Goal: Information Seeking & Learning: Learn about a topic

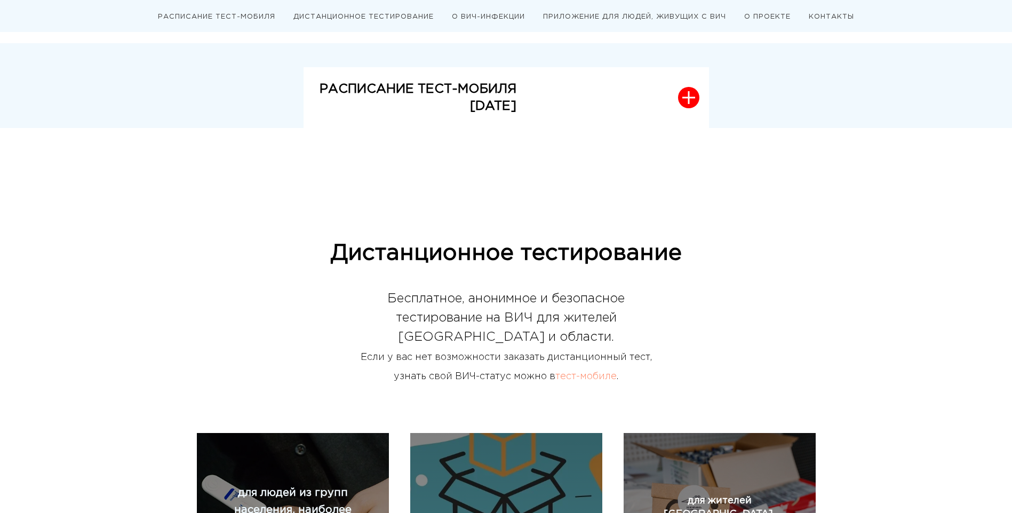
scroll to position [373, 0]
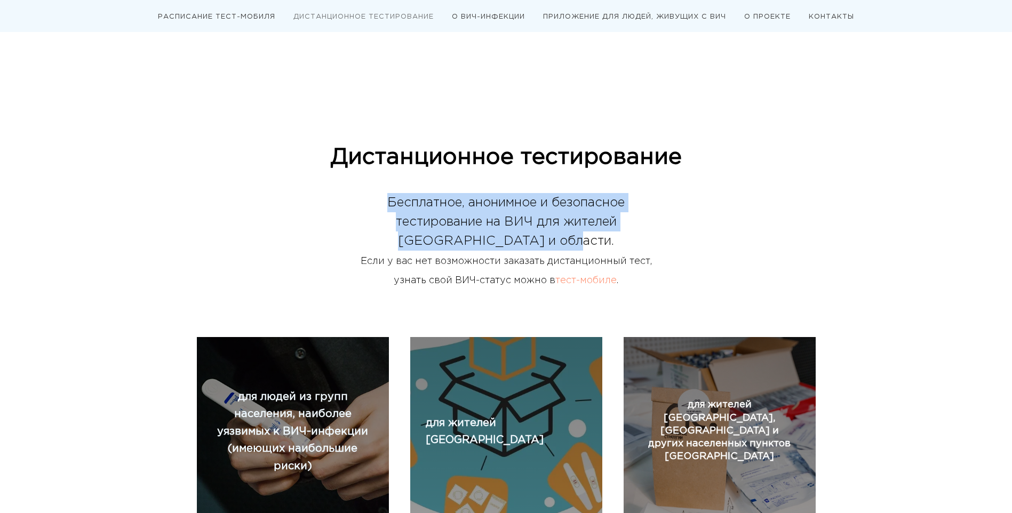
drag, startPoint x: 378, startPoint y: 200, endPoint x: 604, endPoint y: 243, distance: 229.7
click at [604, 243] on div "Бесплатное, анонимное и безопасное тестирование на ВИЧ для жителей [GEOGRAPHIC_…" at bounding box center [506, 241] width 299 height 96
drag, startPoint x: 595, startPoint y: 241, endPoint x: 377, endPoint y: 196, distance: 223.3
click at [377, 196] on div "Бесплатное, анонимное и безопасное тестирование на ВИЧ для жителей [GEOGRAPHIC_…" at bounding box center [506, 241] width 299 height 96
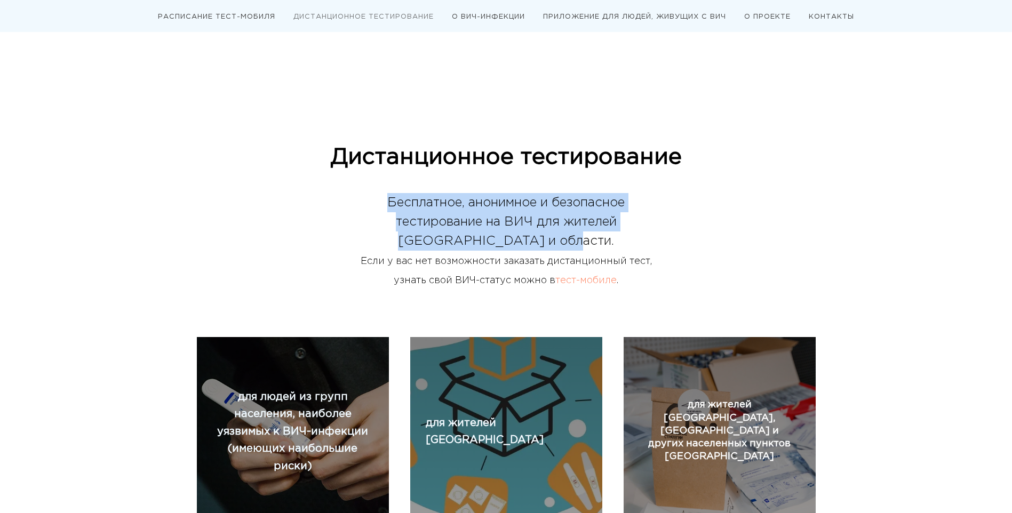
drag, startPoint x: 377, startPoint y: 196, endPoint x: 486, endPoint y: 205, distance: 109.3
copy span "Бесплатное, анонимное и безопасное тестирование на ВИЧ для жителей [GEOGRAPHIC_…"
click at [515, 213] on div "Бесплатное, анонимное и безопасное тестирование на ВИЧ для жителей [GEOGRAPHIC_…" at bounding box center [506, 241] width 299 height 96
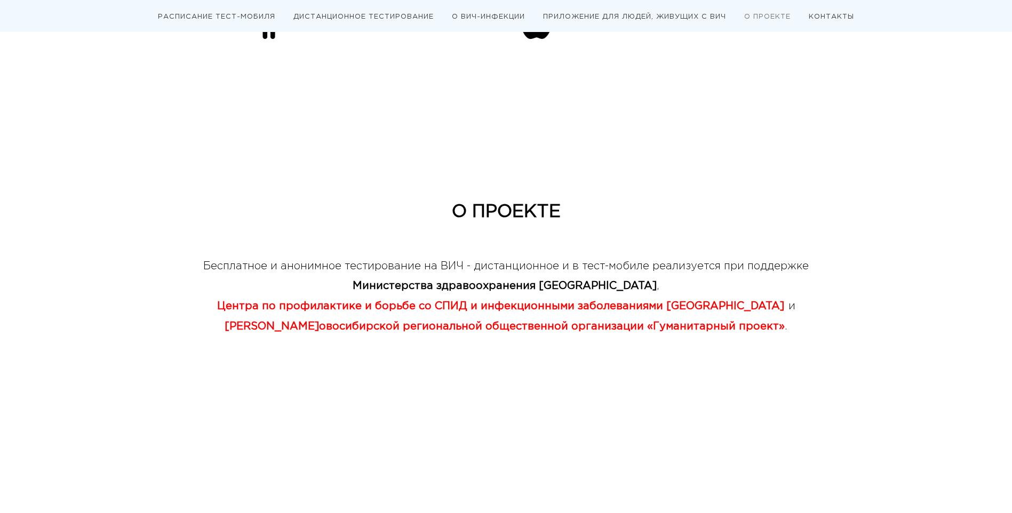
scroll to position [2561, 0]
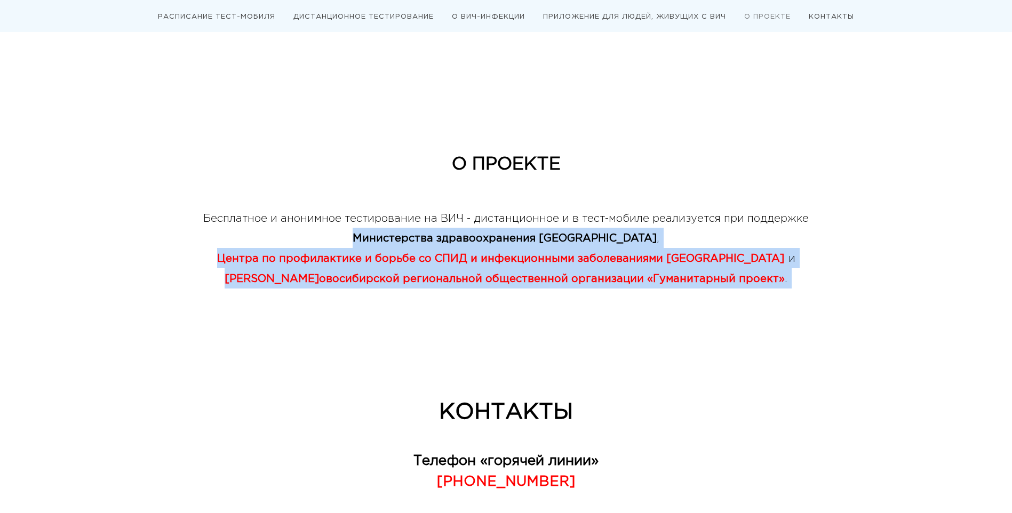
drag, startPoint x: 346, startPoint y: 236, endPoint x: 752, endPoint y: 292, distance: 409.4
click at [752, 292] on div "Бесплатное и анонимное тестирование на ВИЧ - дистанционное и в тест-мобиле реал…" at bounding box center [506, 258] width 619 height 100
drag, startPoint x: 752, startPoint y: 292, endPoint x: 693, endPoint y: 278, distance: 61.0
copy div "Министерства здравоохранения [GEOGRAPHIC_DATA] , Центра по профилактике и борьб…"
click at [809, 338] on div "О ПРОЕКТЕ Бесплатное и анонимное тестирование на ВИЧ - дистанционное и в тест-м…" at bounding box center [506, 252] width 619 height 197
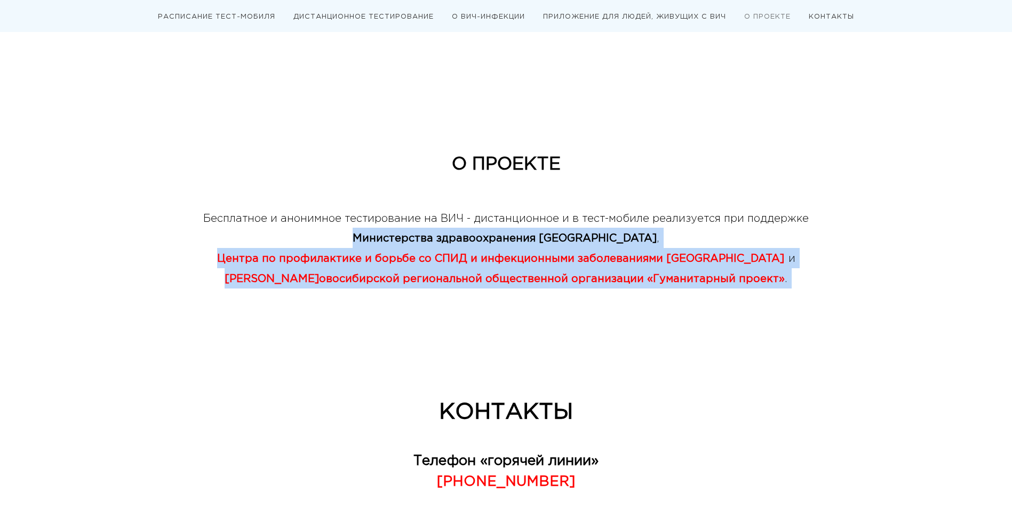
scroll to position [2762, 0]
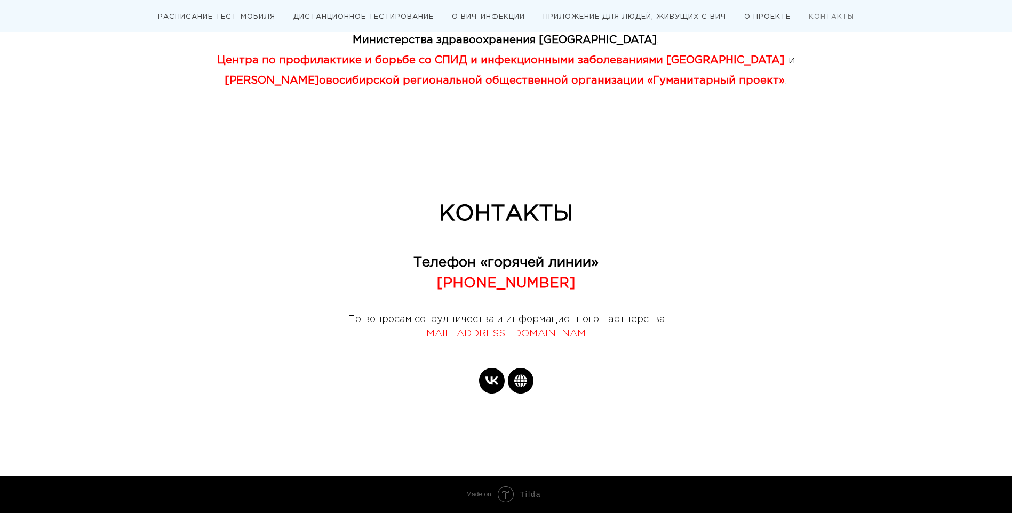
click at [802, 344] on div "КОНТАКТЫ Телефон «горячей линии» [PHONE_NUMBER] По вопросам сотрудничества и ин…" at bounding box center [506, 298] width 640 height 195
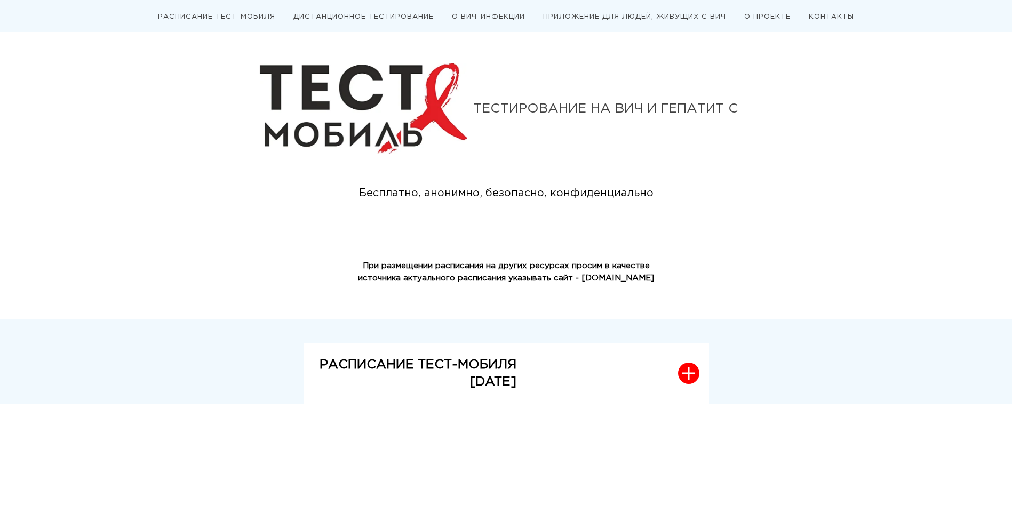
scroll to position [0, 0]
